Goal: Information Seeking & Learning: Find specific fact

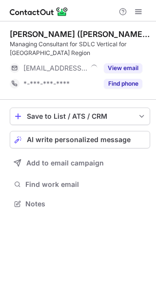
scroll to position [196, 156]
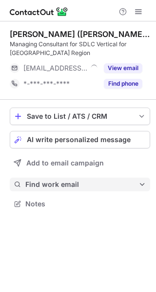
drag, startPoint x: 40, startPoint y: 176, endPoint x: 40, endPoint y: 182, distance: 6.3
click at [40, 182] on div "Save to List / ATS / CRM List Select Lever Connect Greenhouse Connect Salesforc…" at bounding box center [80, 159] width 140 height 119
click at [40, 182] on span "Find work email" at bounding box center [81, 184] width 113 height 9
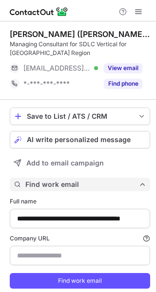
scroll to position [29, 0]
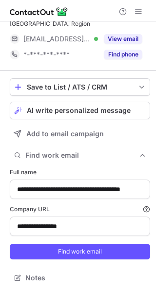
type input "**********"
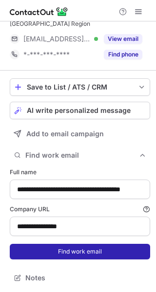
drag, startPoint x: 45, startPoint y: 238, endPoint x: 45, endPoint y: 245, distance: 6.3
click at [45, 245] on form "**********" at bounding box center [80, 213] width 140 height 103
click at [45, 245] on button "Find work email" at bounding box center [80, 252] width 140 height 16
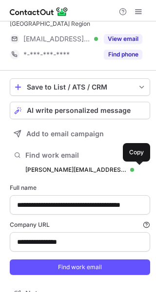
scroll to position [315, 149]
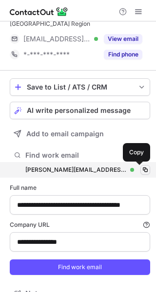
click at [140, 165] on button at bounding box center [145, 170] width 10 height 10
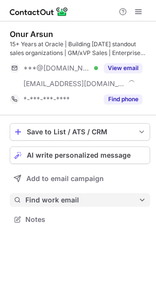
scroll to position [212, 156]
click at [57, 193] on button "Find work email" at bounding box center [80, 200] width 140 height 14
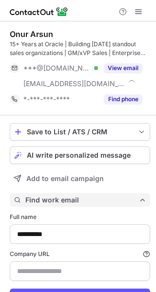
scroll to position [45, 0]
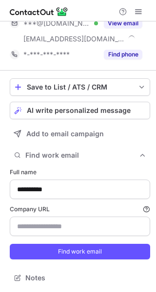
type input "**********"
click at [59, 259] on form "**********" at bounding box center [80, 213] width 140 height 103
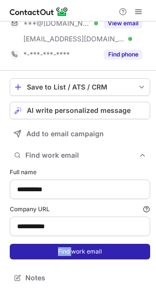
click at [66, 252] on button "Find work email" at bounding box center [80, 252] width 140 height 16
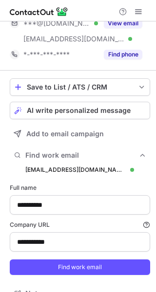
scroll to position [331, 149]
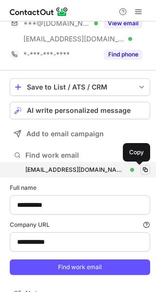
click at [141, 167] on span at bounding box center [145, 170] width 8 height 8
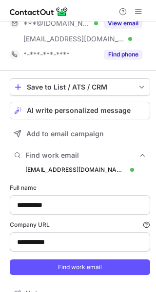
scroll to position [0, 0]
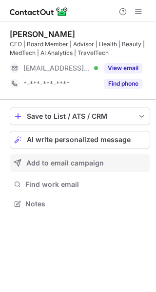
scroll to position [196, 156]
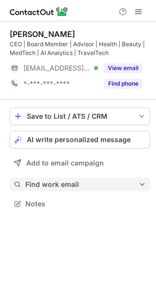
click at [77, 180] on span "Find work email" at bounding box center [81, 184] width 113 height 9
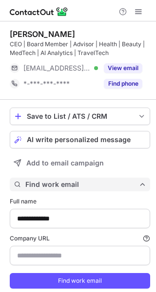
scroll to position [29, 0]
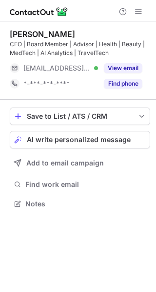
scroll to position [196, 156]
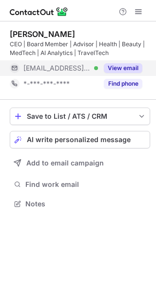
click at [114, 69] on button "View email" at bounding box center [123, 68] width 38 height 10
click at [138, 66] on div "[EMAIL_ADDRESS][DOMAIN_NAME]" at bounding box center [82, 68] width 119 height 9
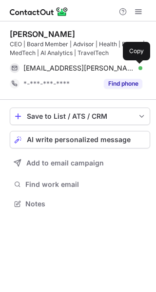
click at [138, 66] on span at bounding box center [137, 68] width 8 height 8
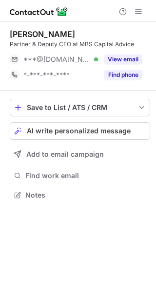
scroll to position [5, 5]
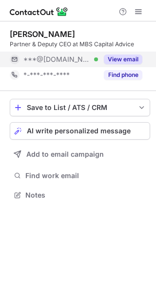
click at [120, 59] on button "View email" at bounding box center [123, 59] width 38 height 10
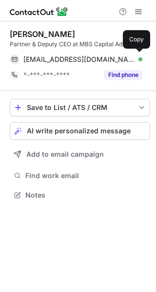
click at [131, 59] on div "aymericconverset@gmail.com Verified" at bounding box center [82, 59] width 119 height 9
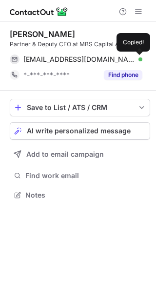
click at [131, 59] on div "aymericconverset@gmail.com Verified" at bounding box center [82, 59] width 119 height 9
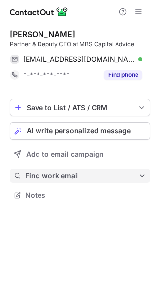
click at [77, 179] on span "Find work email" at bounding box center [81, 175] width 113 height 9
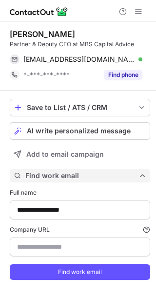
scroll to position [20, 0]
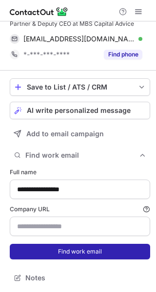
type input "**********"
click at [39, 251] on button "Find work email" at bounding box center [80, 252] width 140 height 16
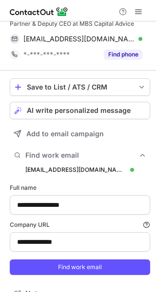
scroll to position [306, 149]
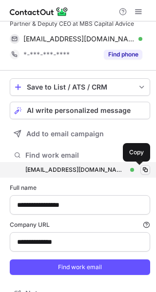
click at [141, 167] on span at bounding box center [145, 170] width 8 height 8
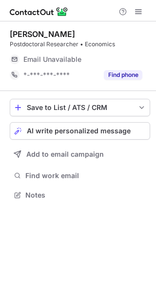
scroll to position [5, 5]
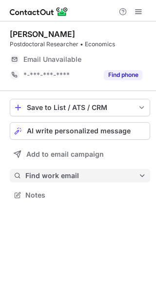
click at [90, 177] on span "Find work email" at bounding box center [81, 175] width 113 height 9
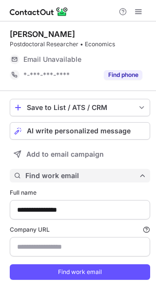
scroll to position [20, 0]
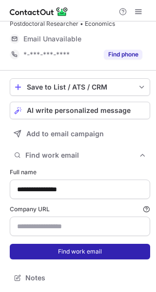
type input "**********"
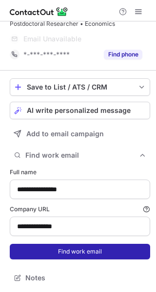
click at [58, 246] on button "Find work email" at bounding box center [80, 252] width 140 height 16
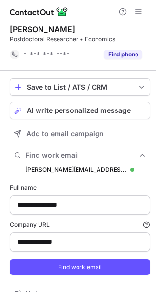
scroll to position [291, 149]
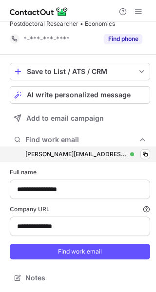
click at [140, 147] on div "[PERSON_NAME][EMAIL_ADDRESS][DOMAIN_NAME] [DOMAIN_NAME][EMAIL_ADDRESS][DOMAIN_N…" at bounding box center [80, 154] width 140 height 16
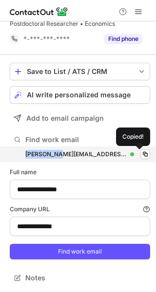
click at [140, 147] on div "[PERSON_NAME][EMAIL_ADDRESS][DOMAIN_NAME] [PERSON_NAME][DOMAIN_NAME][EMAIL_ADDR…" at bounding box center [80, 154] width 140 height 16
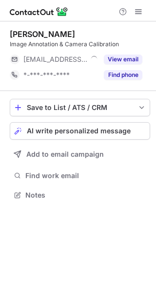
scroll to position [5, 5]
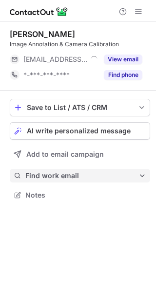
click at [82, 176] on span "Find work email" at bounding box center [81, 175] width 113 height 9
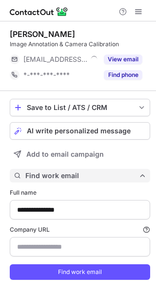
scroll to position [291, 149]
type input "**********"
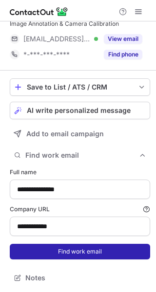
click at [52, 247] on button "Find work email" at bounding box center [80, 252] width 140 height 16
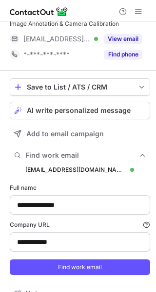
scroll to position [306, 149]
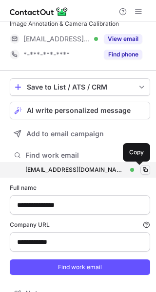
click at [141, 166] on span at bounding box center [145, 170] width 8 height 8
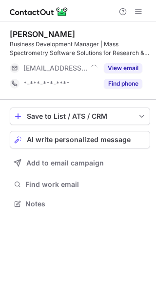
scroll to position [196, 156]
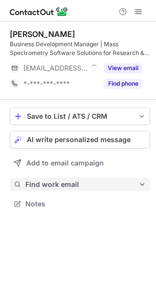
click at [68, 181] on span "Find work email" at bounding box center [81, 184] width 113 height 9
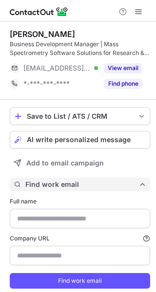
type input "**********"
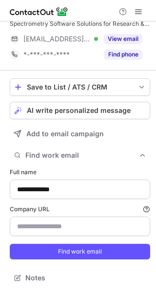
type input "**********"
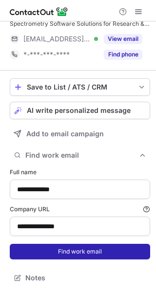
click at [48, 257] on button "Find work email" at bounding box center [80, 252] width 140 height 16
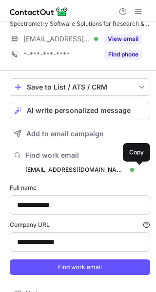
scroll to position [315, 149]
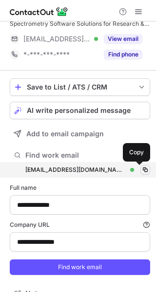
click at [141, 168] on span at bounding box center [145, 170] width 8 height 8
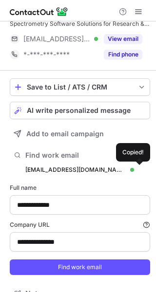
drag, startPoint x: 140, startPoint y: 168, endPoint x: 151, endPoint y: 162, distance: 13.0
click at [141, 168] on span at bounding box center [145, 170] width 8 height 8
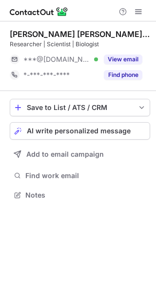
scroll to position [5, 5]
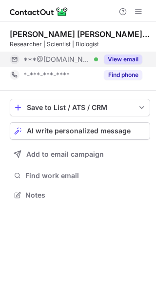
click at [126, 61] on button "View email" at bounding box center [123, 59] width 38 height 10
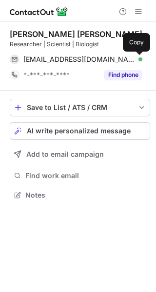
click at [136, 61] on span at bounding box center [137, 59] width 8 height 8
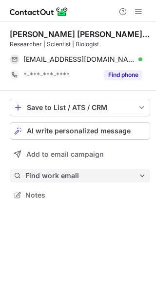
click at [83, 174] on span "Find work email" at bounding box center [81, 175] width 113 height 9
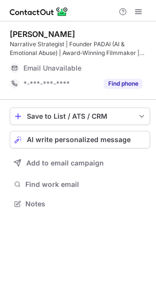
scroll to position [196, 156]
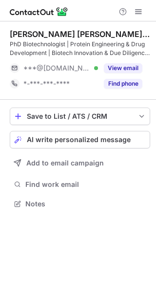
scroll to position [196, 156]
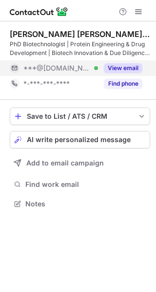
click at [111, 65] on button "View email" at bounding box center [123, 68] width 38 height 10
click at [138, 66] on div "***@gmail.com" at bounding box center [82, 68] width 119 height 9
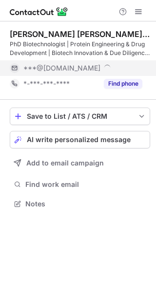
click at [138, 66] on div "***@gmail.com" at bounding box center [82, 68] width 119 height 9
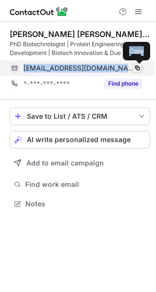
click at [134, 70] on span at bounding box center [137, 68] width 8 height 8
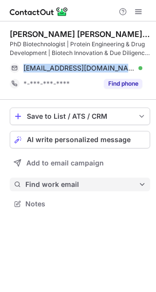
click at [71, 184] on span "Find work email" at bounding box center [81, 184] width 113 height 9
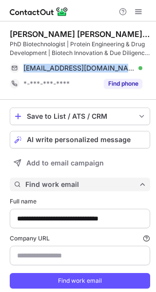
scroll to position [29, 0]
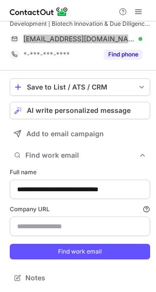
type input "**********"
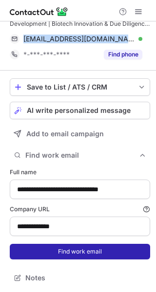
click at [43, 246] on button "Find work email" at bounding box center [80, 252] width 140 height 16
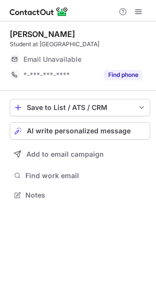
scroll to position [5, 5]
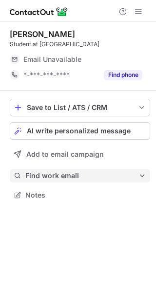
click at [52, 173] on span "Find work email" at bounding box center [81, 175] width 113 height 9
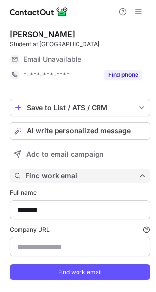
scroll to position [20, 0]
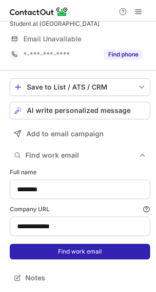
type input "**********"
click at [40, 249] on button "Find work email" at bounding box center [80, 252] width 140 height 16
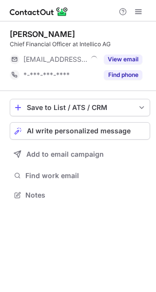
scroll to position [5, 5]
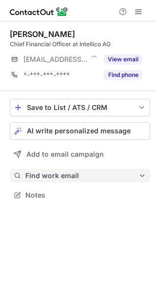
click at [74, 176] on span "Find work email" at bounding box center [81, 175] width 113 height 9
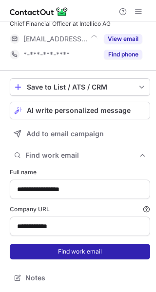
type input "**********"
click at [52, 248] on button "Find work email" at bounding box center [80, 252] width 140 height 16
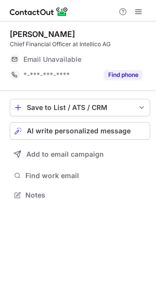
scroll to position [5, 5]
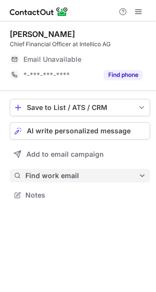
click at [70, 173] on span "Find work email" at bounding box center [81, 175] width 113 height 9
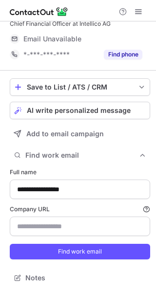
type input "**********"
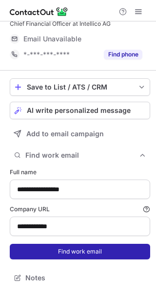
click at [43, 253] on button "Find work email" at bounding box center [80, 252] width 140 height 16
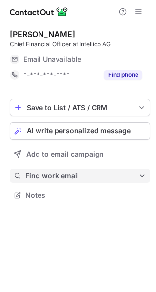
scroll to position [188, 156]
click at [82, 178] on span "Find work email" at bounding box center [81, 175] width 113 height 9
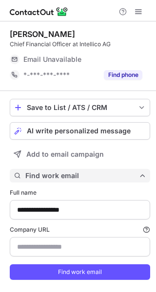
scroll to position [20, 0]
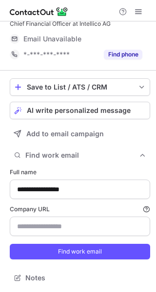
type input "**********"
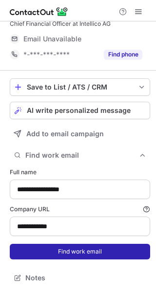
click at [50, 246] on button "Find work email" at bounding box center [80, 252] width 140 height 16
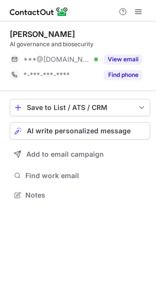
scroll to position [5, 5]
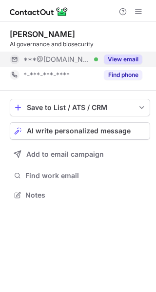
click at [130, 58] on button "View email" at bounding box center [123, 59] width 38 height 10
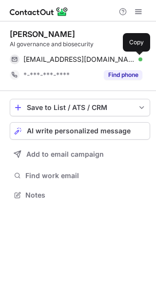
click at [134, 59] on span at bounding box center [137, 59] width 8 height 8
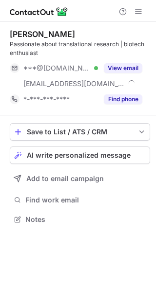
scroll to position [212, 156]
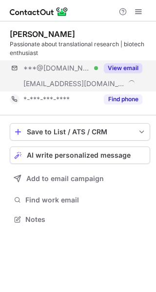
click at [118, 80] on div "***@hotmail.com Verified ***@ariyabio.ch View email" at bounding box center [80, 75] width 140 height 31
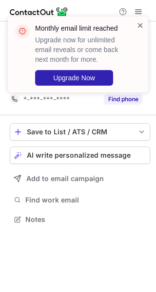
click at [139, 24] on span at bounding box center [140, 25] width 8 height 10
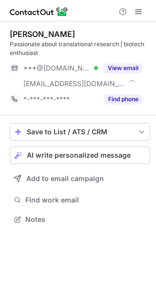
click at [135, 10] on span at bounding box center [138, 12] width 8 height 8
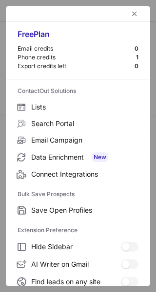
click at [135, 10] on div at bounding box center [78, 14] width 144 height 16
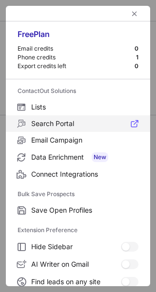
scroll to position [149, 0]
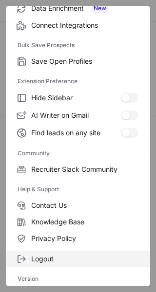
click at [47, 255] on span "Logout" at bounding box center [84, 258] width 107 height 9
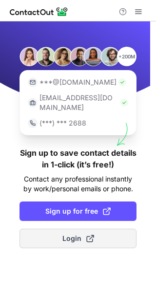
click at [69, 233] on span "Login" at bounding box center [78, 238] width 32 height 10
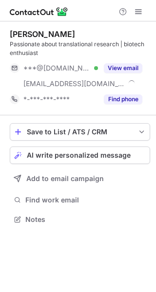
scroll to position [212, 156]
click at [138, 15] on span at bounding box center [138, 12] width 8 height 8
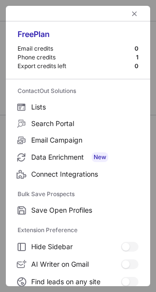
scroll to position [149, 0]
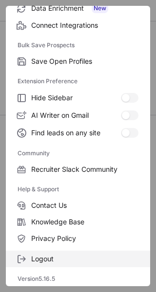
click at [55, 262] on span "Logout" at bounding box center [84, 258] width 107 height 9
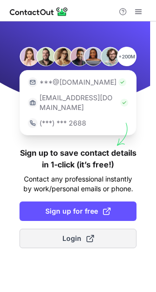
click at [70, 233] on span "Login" at bounding box center [78, 238] width 32 height 10
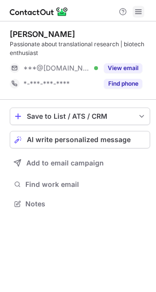
scroll to position [196, 156]
click at [140, 11] on span at bounding box center [138, 12] width 8 height 8
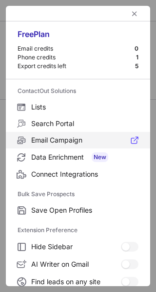
scroll to position [149, 0]
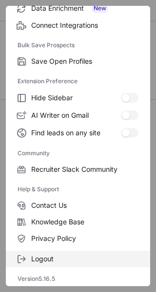
drag, startPoint x: 41, startPoint y: 267, endPoint x: 47, endPoint y: 258, distance: 10.3
click at [47, 258] on div "Free Plan Email credits 0 Phone credits 1 Export credits left 5 ContactOut Solu…" at bounding box center [78, 146] width 144 height 280
click at [47, 258] on span "Logout" at bounding box center [84, 258] width 107 height 9
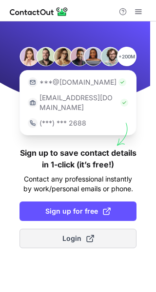
click at [64, 233] on span "Login" at bounding box center [78, 238] width 32 height 10
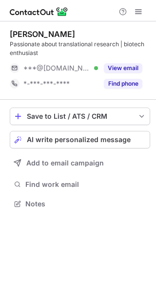
scroll to position [196, 156]
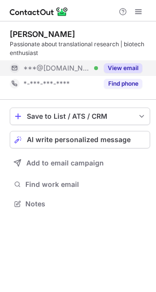
click at [118, 66] on button "View email" at bounding box center [123, 68] width 38 height 10
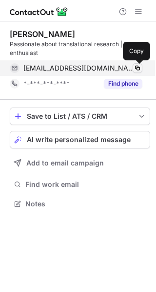
drag, startPoint x: 142, startPoint y: 67, endPoint x: 137, endPoint y: 68, distance: 5.4
click at [137, 68] on div "lo3je@hotmail.com Verified Copy" at bounding box center [80, 68] width 140 height 16
click at [137, 68] on span at bounding box center [137, 68] width 8 height 8
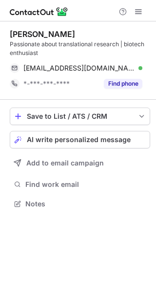
scroll to position [196, 156]
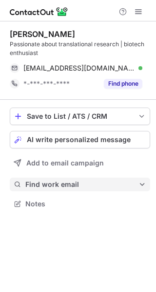
click at [61, 189] on button "Find work email" at bounding box center [80, 184] width 140 height 14
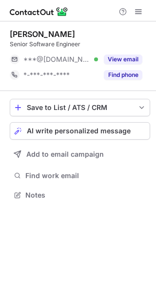
scroll to position [5, 5]
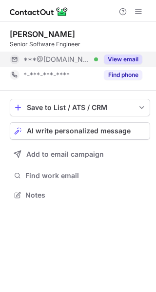
click at [127, 58] on button "View email" at bounding box center [123, 59] width 38 height 10
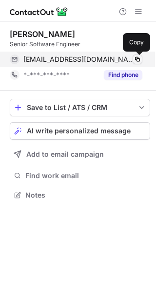
click at [141, 56] on button at bounding box center [137, 59] width 10 height 10
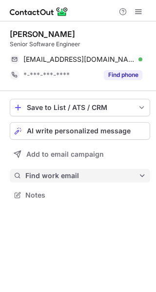
click at [59, 169] on button "Find work email" at bounding box center [80, 176] width 140 height 14
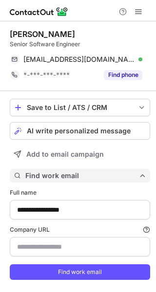
scroll to position [20, 0]
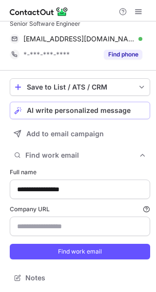
type input "**********"
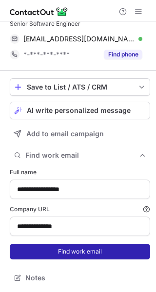
click at [63, 254] on button "Find work email" at bounding box center [80, 252] width 140 height 16
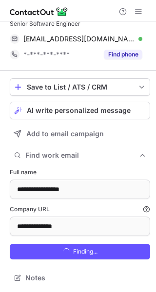
scroll to position [306, 149]
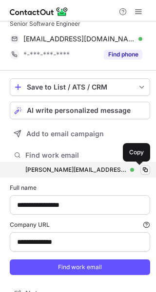
click at [141, 168] on span at bounding box center [145, 170] width 8 height 8
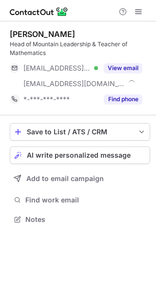
scroll to position [212, 156]
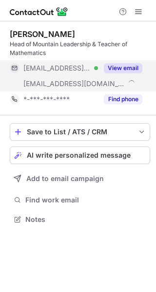
click at [113, 75] on div "View email" at bounding box center [120, 68] width 44 height 16
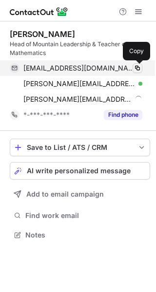
scroll to position [228, 156]
click at [140, 70] on span at bounding box center [137, 68] width 8 height 8
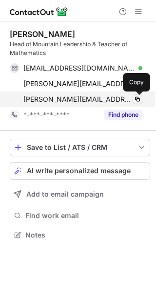
click at [136, 97] on span at bounding box center [137, 99] width 8 height 8
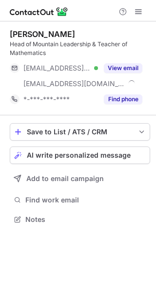
scroll to position [212, 156]
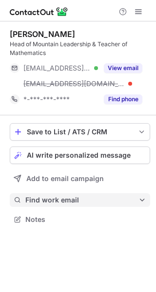
click at [52, 203] on span "Find work email" at bounding box center [81, 199] width 113 height 9
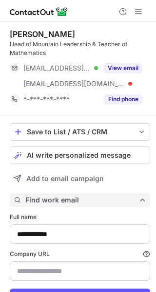
scroll to position [45, 0]
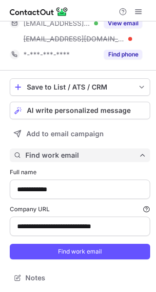
type input "**********"
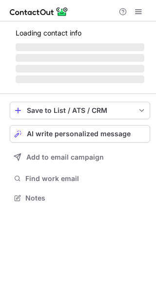
scroll to position [5, 5]
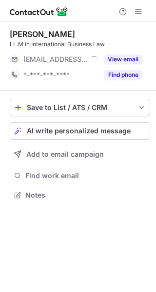
scroll to position [5, 5]
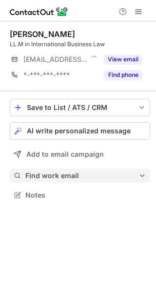
click at [68, 174] on span "Find work email" at bounding box center [81, 175] width 113 height 9
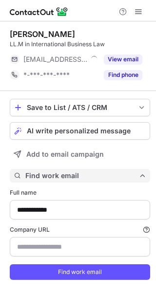
scroll to position [291, 149]
type input "********"
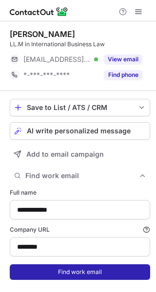
click at [25, 268] on button "Find work email" at bounding box center [80, 272] width 140 height 16
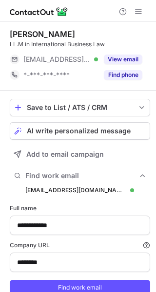
scroll to position [306, 149]
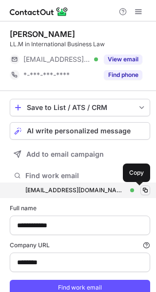
click at [141, 190] on span at bounding box center [145, 190] width 8 height 8
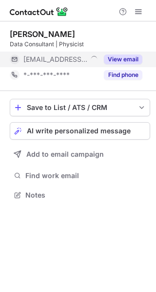
scroll to position [5, 5]
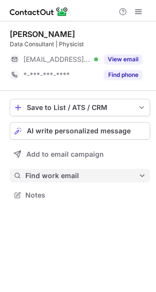
click at [78, 171] on button "Find work email" at bounding box center [80, 176] width 140 height 14
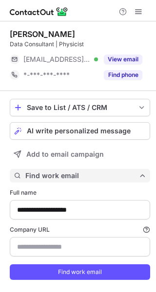
scroll to position [20, 0]
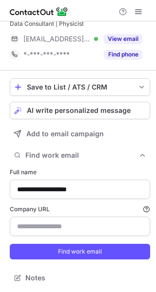
type input "*********"
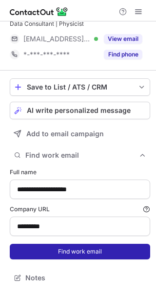
click at [40, 258] on button "Find work email" at bounding box center [80, 252] width 140 height 16
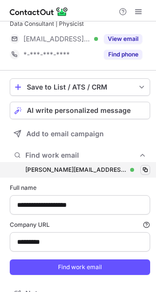
scroll to position [306, 149]
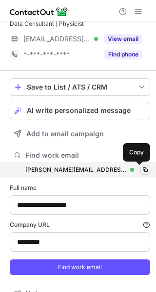
click at [141, 170] on span at bounding box center [145, 170] width 8 height 8
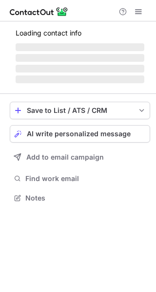
scroll to position [5, 5]
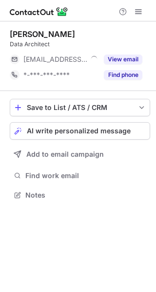
scroll to position [5, 5]
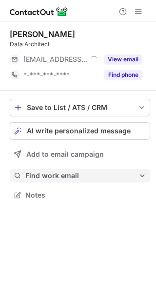
click at [65, 171] on span "Find work email" at bounding box center [81, 175] width 113 height 9
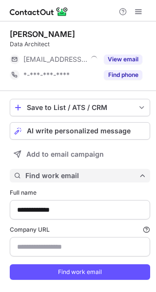
scroll to position [20, 0]
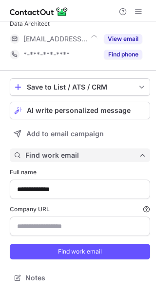
type input "********"
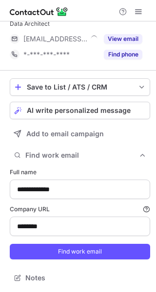
scroll to position [0, 0]
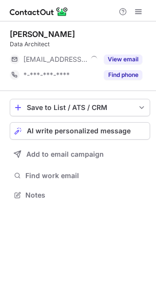
scroll to position [5, 5]
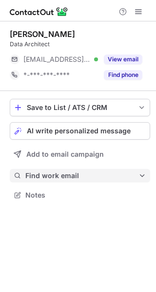
click at [67, 169] on button "Find work email" at bounding box center [80, 176] width 140 height 14
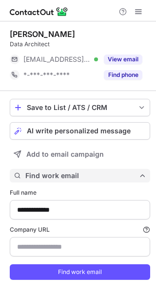
scroll to position [20, 0]
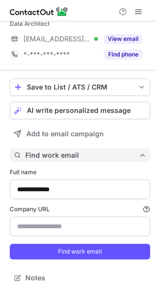
type input "********"
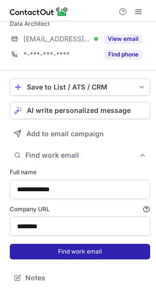
click at [99, 246] on button "Find work email" at bounding box center [80, 252] width 140 height 16
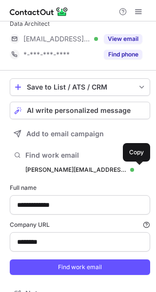
click at [139, 170] on div "**********" at bounding box center [80, 221] width 140 height 119
click at [141, 170] on span at bounding box center [145, 170] width 8 height 8
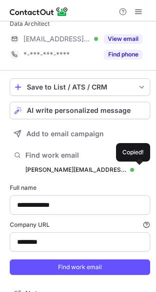
click at [141, 170] on span at bounding box center [145, 170] width 8 height 8
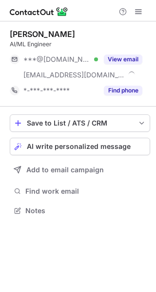
scroll to position [203, 156]
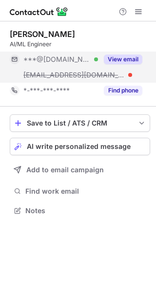
click at [120, 58] on button "View email" at bounding box center [123, 59] width 38 height 10
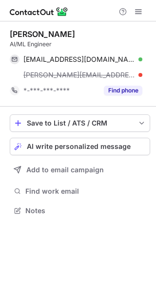
click at [143, 57] on div "[EMAIL_ADDRESS][DOMAIN_NAME] Verified Copy [PERSON_NAME][EMAIL_ADDRESS][PERSON_…" at bounding box center [80, 67] width 140 height 31
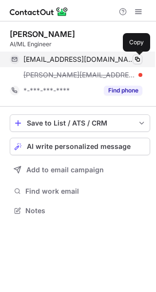
click at [140, 57] on span at bounding box center [137, 59] width 8 height 8
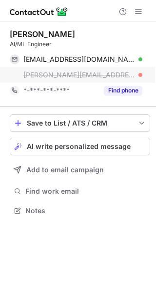
click at [69, 72] on span "[PERSON_NAME][EMAIL_ADDRESS][PERSON_NAME][DOMAIN_NAME]" at bounding box center [78, 74] width 111 height 9
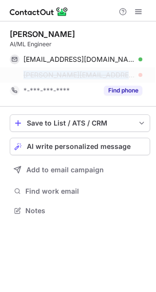
click at [69, 72] on span "[PERSON_NAME][EMAIL_ADDRESS][PERSON_NAME][DOMAIN_NAME]" at bounding box center [78, 74] width 111 height 9
copy span "[PERSON_NAME][EMAIL_ADDRESS][PERSON_NAME][DOMAIN_NAME]"
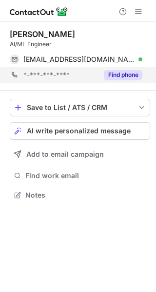
scroll to position [188, 156]
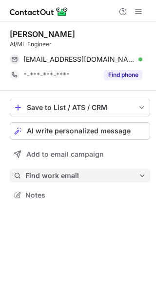
click at [54, 181] on button "Find work email" at bounding box center [80, 176] width 140 height 14
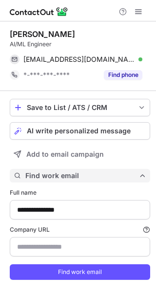
scroll to position [20, 0]
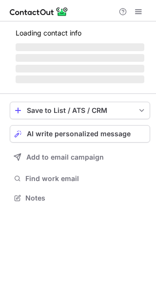
scroll to position [5, 5]
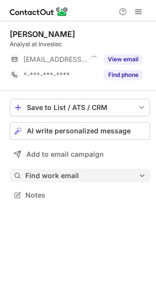
click at [62, 173] on span "Find work email" at bounding box center [81, 175] width 113 height 9
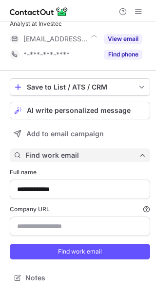
type input "**********"
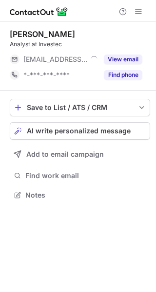
scroll to position [5, 5]
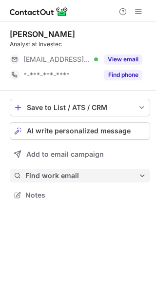
drag, startPoint x: 88, startPoint y: 166, endPoint x: 70, endPoint y: 176, distance: 21.1
click at [70, 176] on div "Save to List / ATS / CRM List Select Lever Connect Greenhouse Connect Salesforc…" at bounding box center [80, 150] width 140 height 119
click at [70, 176] on span "Find work email" at bounding box center [81, 175] width 113 height 9
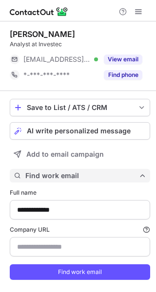
scroll to position [20, 0]
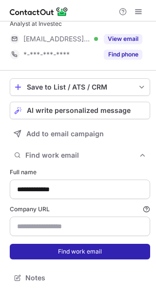
type input "**********"
click at [28, 251] on button "Find work email" at bounding box center [80, 252] width 140 height 16
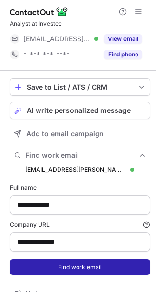
scroll to position [306, 149]
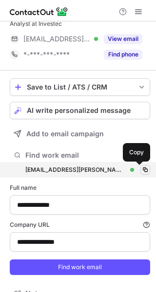
click at [141, 168] on span at bounding box center [145, 170] width 8 height 8
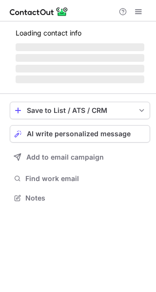
scroll to position [5, 5]
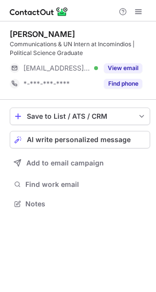
scroll to position [196, 156]
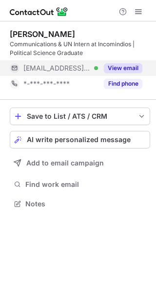
click at [123, 69] on button "View email" at bounding box center [123, 68] width 38 height 10
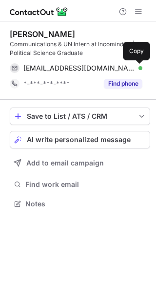
click at [136, 68] on span at bounding box center [137, 68] width 8 height 8
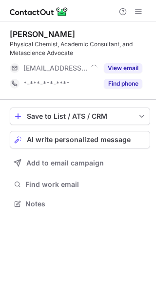
scroll to position [196, 156]
click at [56, 191] on div "Save to List / ATS / CRM List Select Lever Connect Greenhouse Connect Salesforc…" at bounding box center [80, 159] width 140 height 119
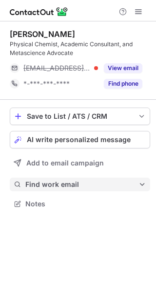
click at [55, 190] on button "Find work email" at bounding box center [80, 184] width 140 height 14
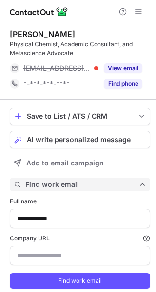
scroll to position [29, 0]
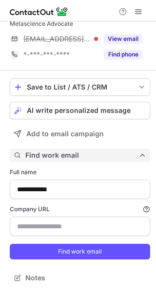
type input "********"
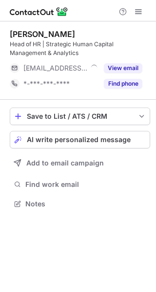
scroll to position [196, 156]
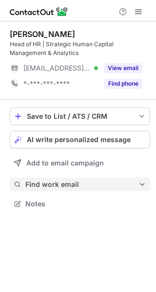
click at [49, 186] on span "Find work email" at bounding box center [81, 184] width 113 height 9
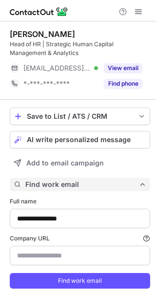
scroll to position [29, 0]
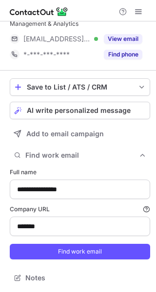
type input "*******"
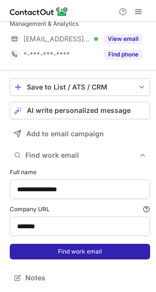
click at [45, 247] on button "Find work email" at bounding box center [80, 252] width 140 height 16
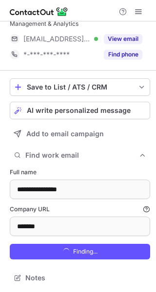
scroll to position [315, 149]
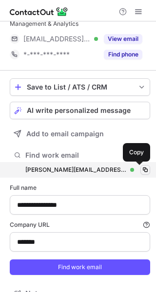
click at [141, 168] on span at bounding box center [145, 170] width 8 height 8
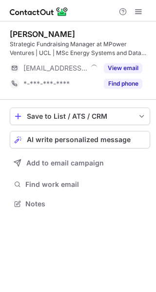
scroll to position [196, 156]
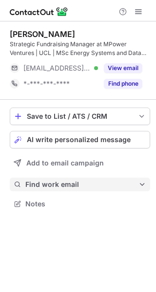
click at [69, 177] on button "Find work email" at bounding box center [80, 184] width 140 height 14
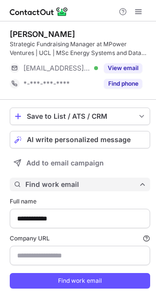
scroll to position [29, 0]
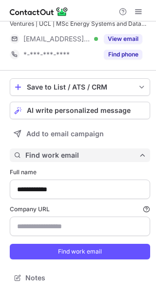
type input "**********"
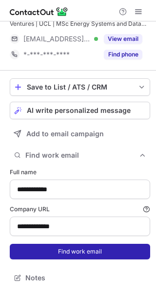
click at [41, 253] on button "Find work email" at bounding box center [80, 252] width 140 height 16
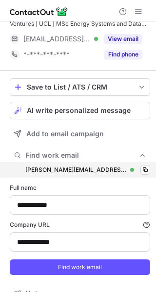
scroll to position [315, 149]
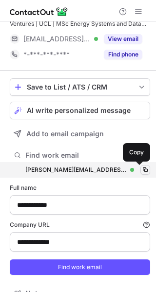
click at [140, 173] on button at bounding box center [145, 170] width 10 height 10
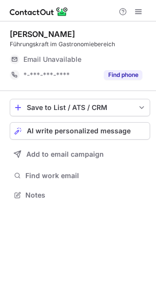
scroll to position [5, 5]
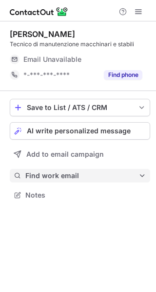
click at [75, 178] on span "Find work email" at bounding box center [81, 175] width 113 height 9
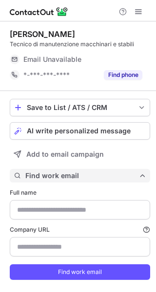
type input "**********"
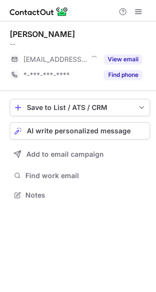
scroll to position [5, 5]
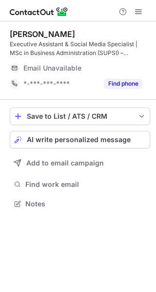
scroll to position [196, 156]
click at [91, 191] on div "Save to List / ATS / CRM List Select Lever Connect Greenhouse Connect Salesforc…" at bounding box center [80, 159] width 140 height 119
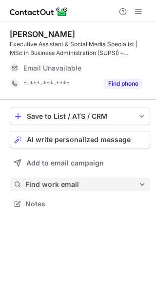
click at [85, 189] on button "Find work email" at bounding box center [80, 184] width 140 height 14
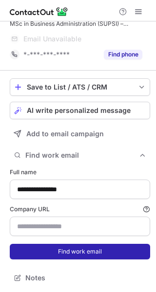
click at [59, 247] on button "Find work email" at bounding box center [80, 252] width 140 height 16
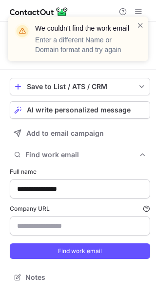
scroll to position [14, 0]
